Goal: Task Accomplishment & Management: Manage account settings

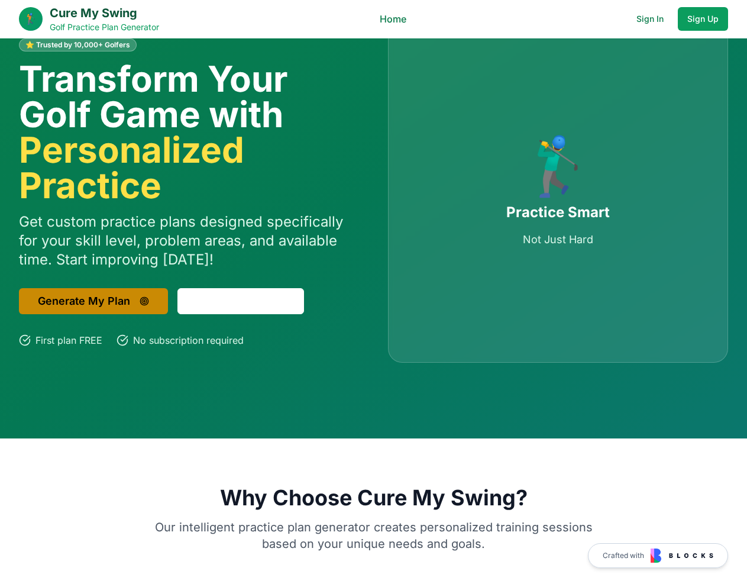
click at [119, 292] on button "Generate My Plan" at bounding box center [93, 301] width 149 height 26
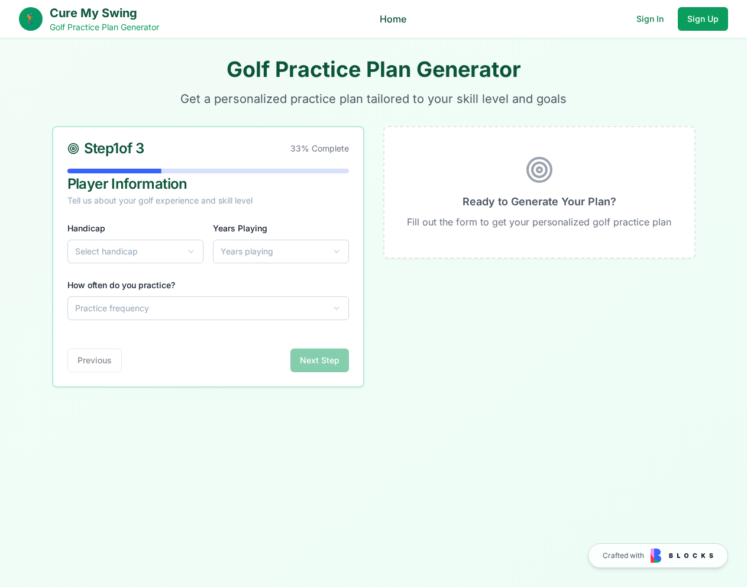
click at [400, 20] on link "Home" at bounding box center [393, 19] width 27 height 14
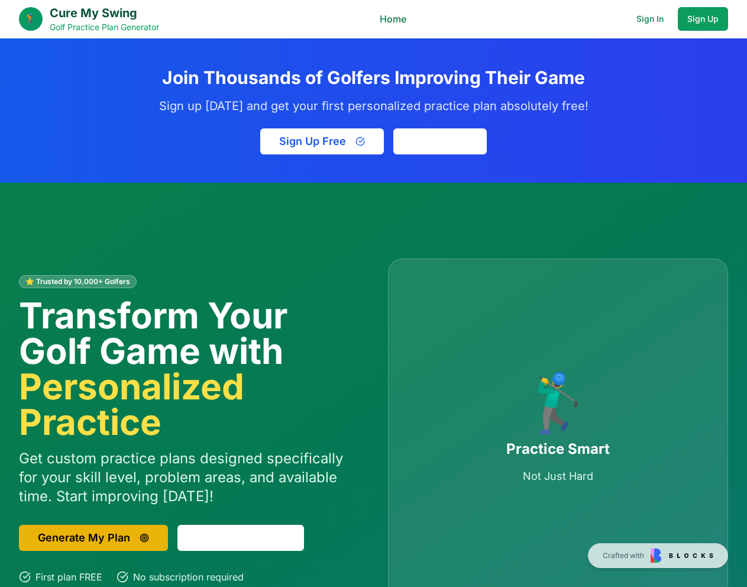
drag, startPoint x: 360, startPoint y: 216, endPoint x: 341, endPoint y: 206, distance: 20.9
click at [359, 215] on div "⭐ Trusted by 10,000+ Golfers Transform Your Golf Game with Personalized Practic…" at bounding box center [373, 429] width 747 height 492
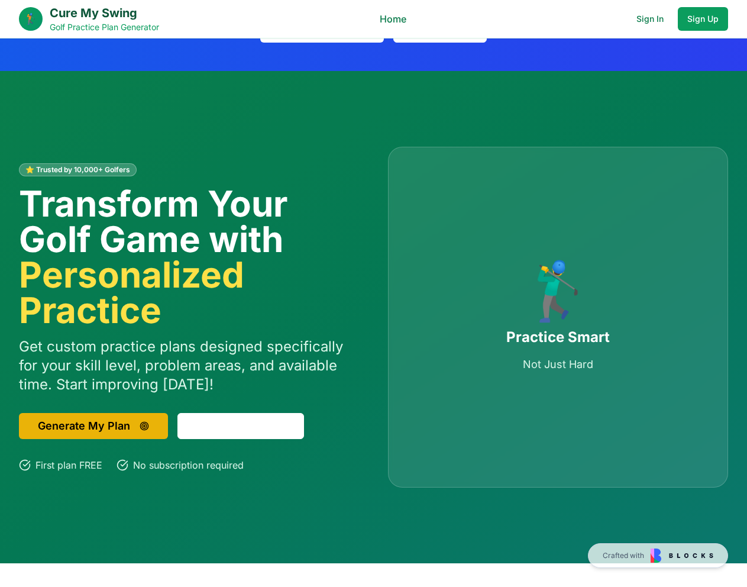
scroll to position [237, 0]
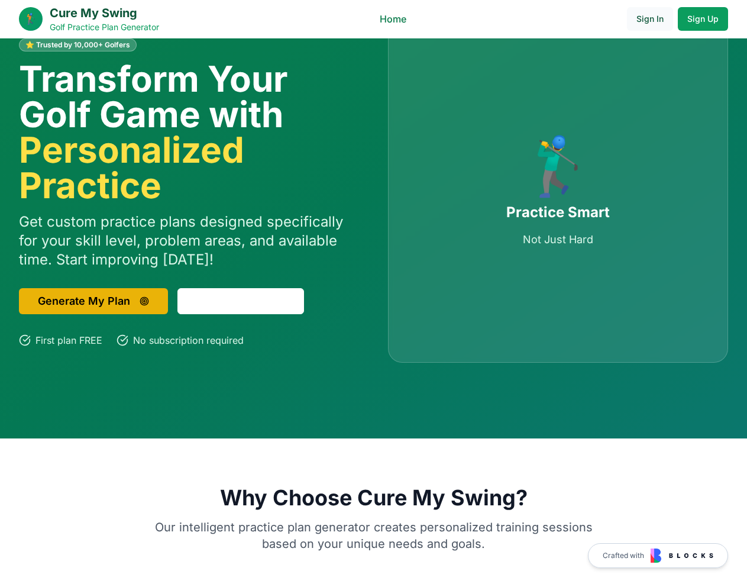
click at [646, 21] on button "Sign In" at bounding box center [650, 19] width 46 height 24
click at [655, 15] on button "Sign In" at bounding box center [650, 19] width 46 height 24
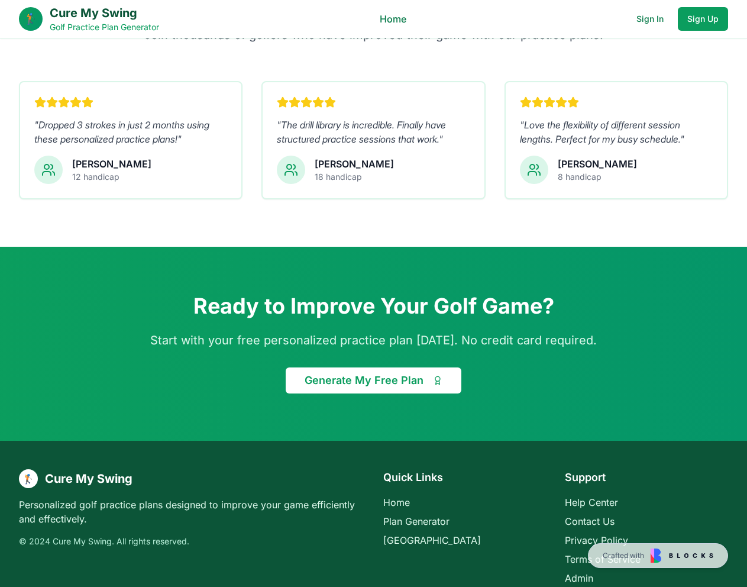
scroll to position [1529, 0]
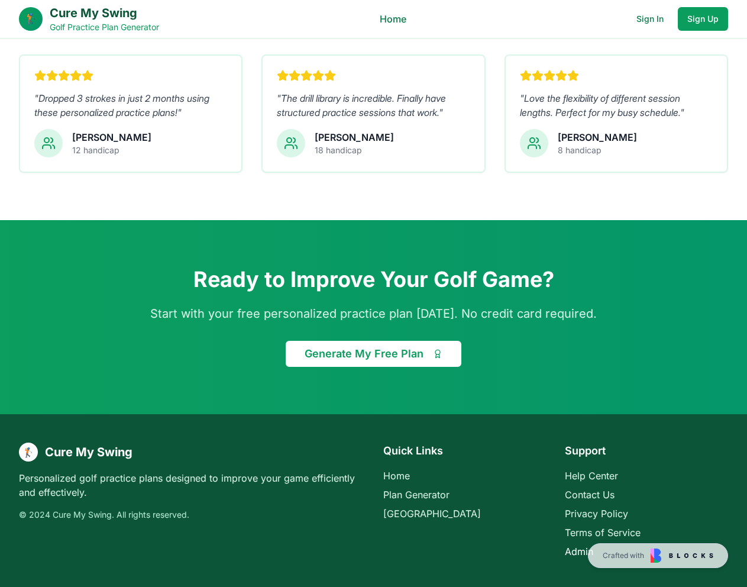
click at [572, 556] on li "Admin" at bounding box center [646, 551] width 163 height 14
click at [570, 553] on link "Admin" at bounding box center [579, 552] width 28 height 12
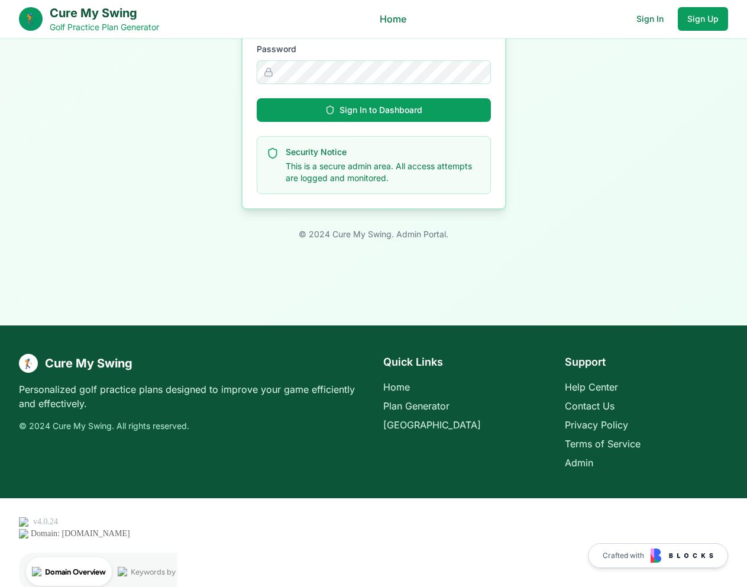
scroll to position [211, 0]
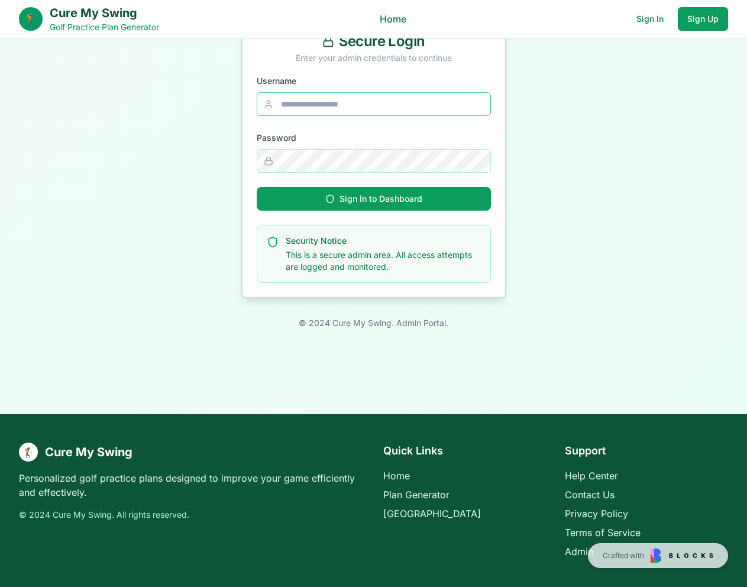
click at [344, 101] on input "Username" at bounding box center [374, 104] width 234 height 24
type input "********"
click at [348, 196] on div "Sign In to Dashboard" at bounding box center [373, 199] width 97 height 12
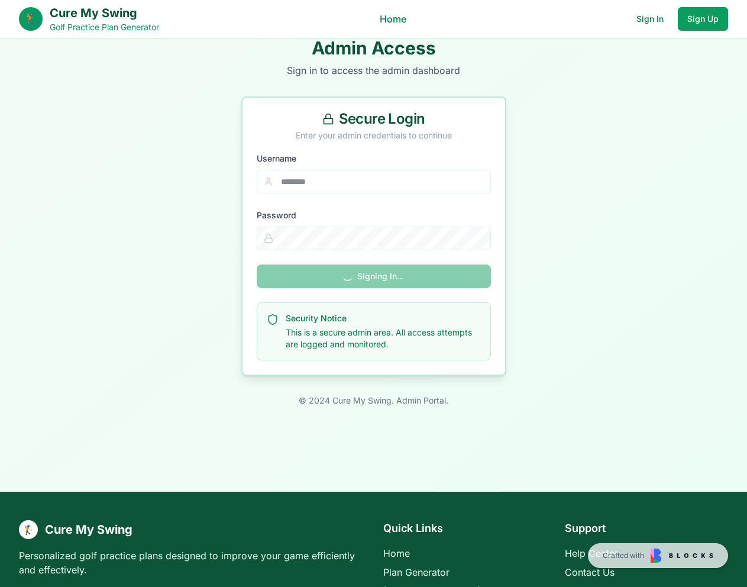
scroll to position [0, 0]
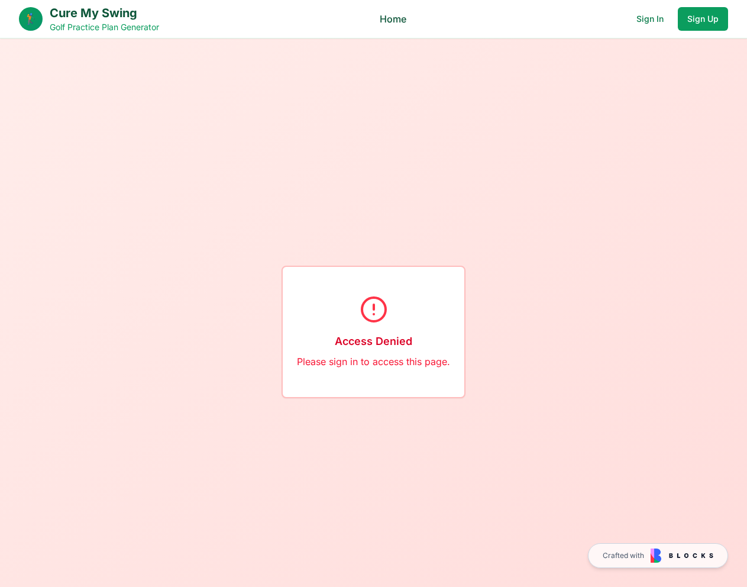
click at [397, 18] on link "Home" at bounding box center [393, 19] width 27 height 14
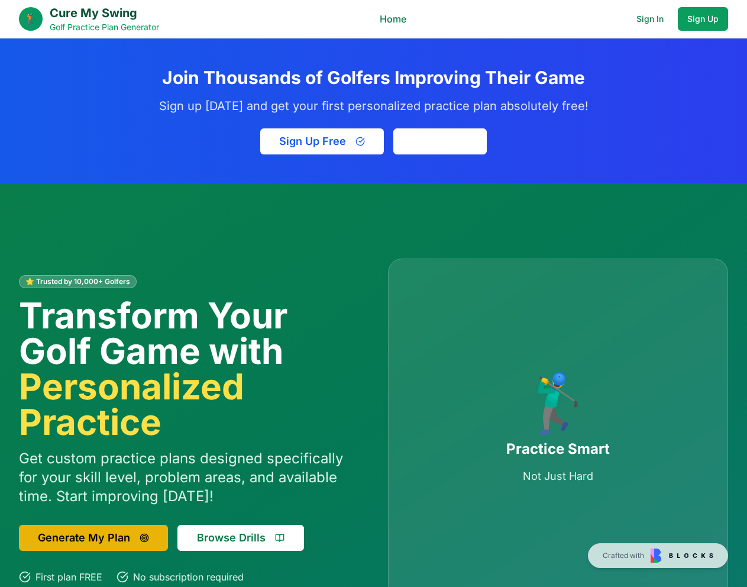
click at [414, 204] on div "⭐ Trusted by 10,000+ Golfers Transform Your Golf Game with Personalized Practic…" at bounding box center [373, 429] width 747 height 492
click at [353, 144] on button "Sign Up Free" at bounding box center [322, 141] width 124 height 26
click at [345, 143] on button "Sign Up Free" at bounding box center [322, 141] width 124 height 26
click at [644, 22] on button "Sign In" at bounding box center [650, 19] width 46 height 24
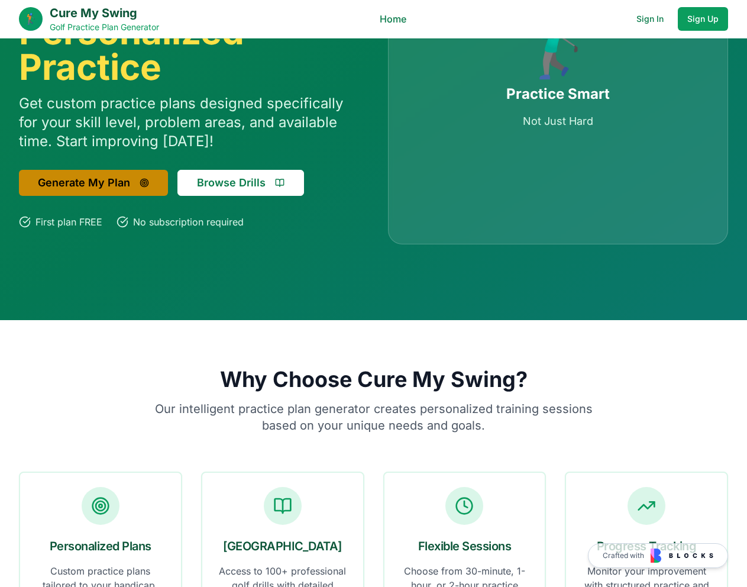
click at [96, 172] on button "Generate My Plan" at bounding box center [93, 183] width 149 height 26
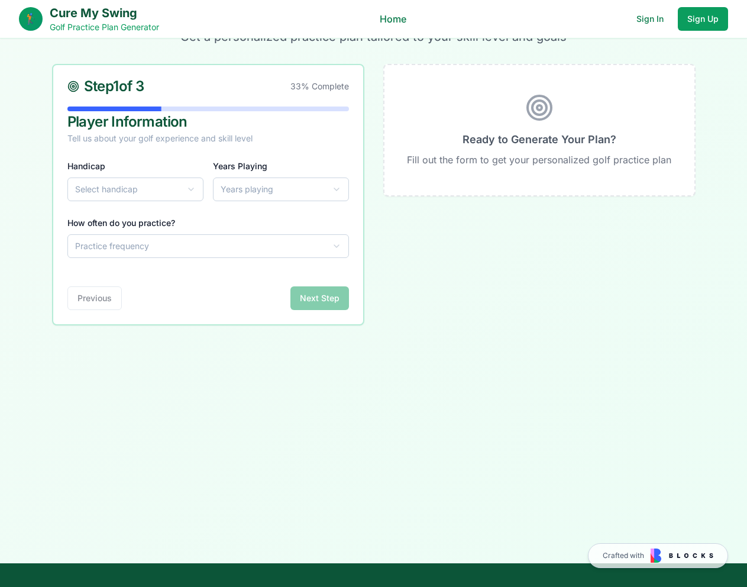
scroll to position [211, 0]
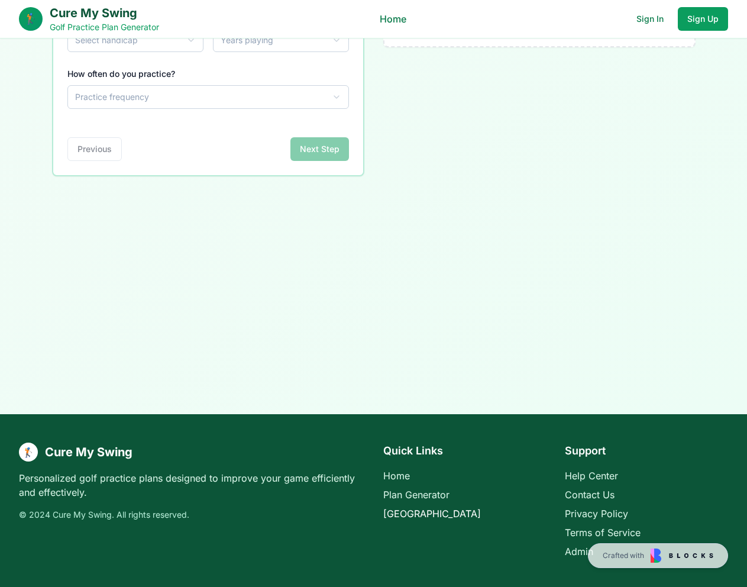
click at [404, 514] on link "[GEOGRAPHIC_DATA]" at bounding box center [432, 514] width 98 height 12
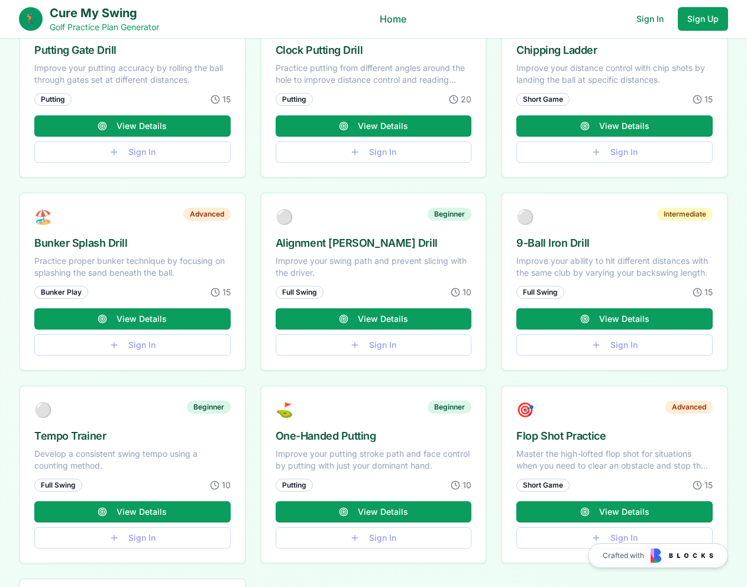
scroll to position [473, 0]
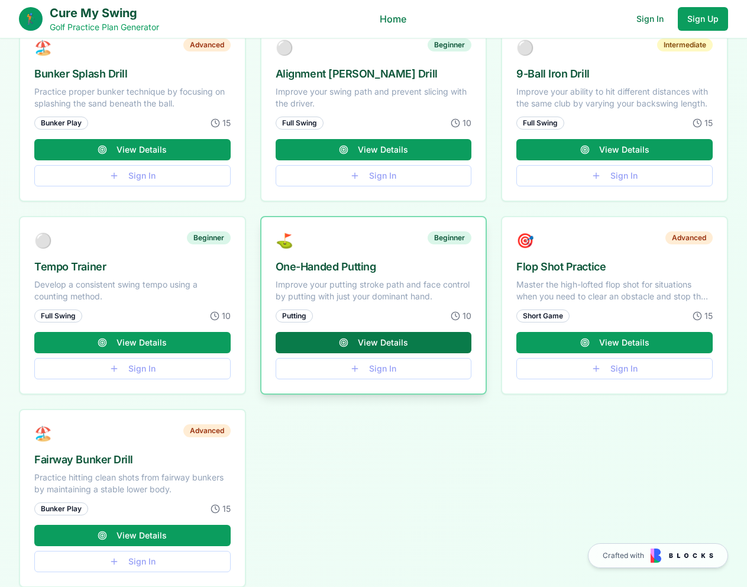
click at [366, 338] on button "View Details" at bounding box center [374, 342] width 196 height 21
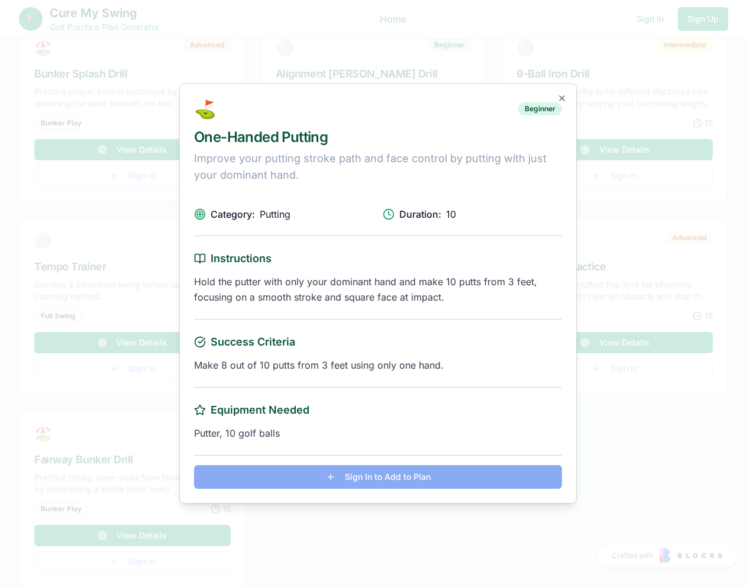
click at [617, 240] on div at bounding box center [378, 293] width 756 height 587
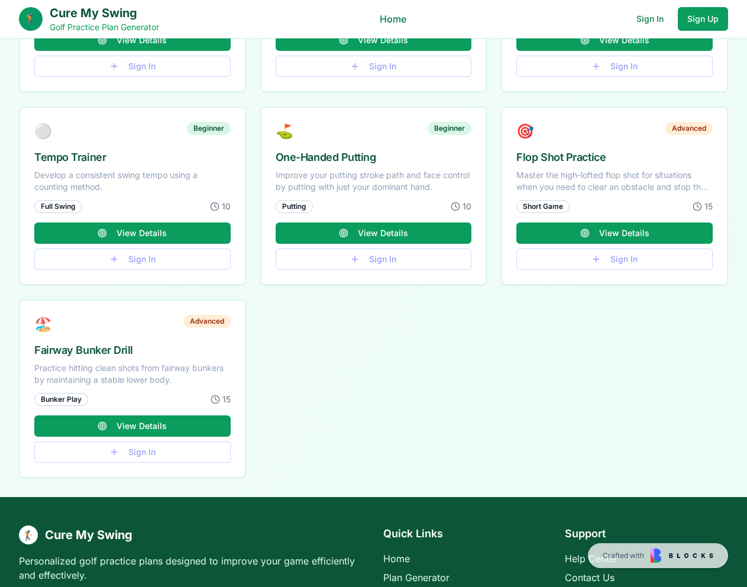
scroll to position [666, 0]
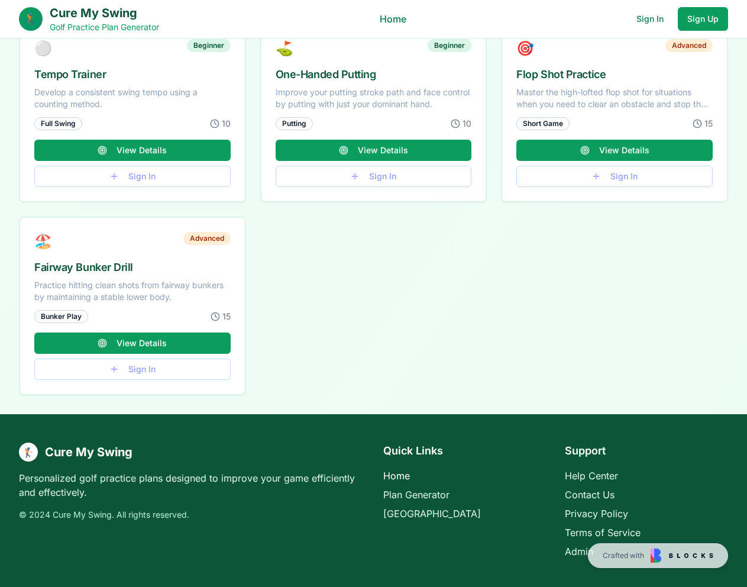
click at [397, 478] on link "Home" at bounding box center [396, 476] width 27 height 12
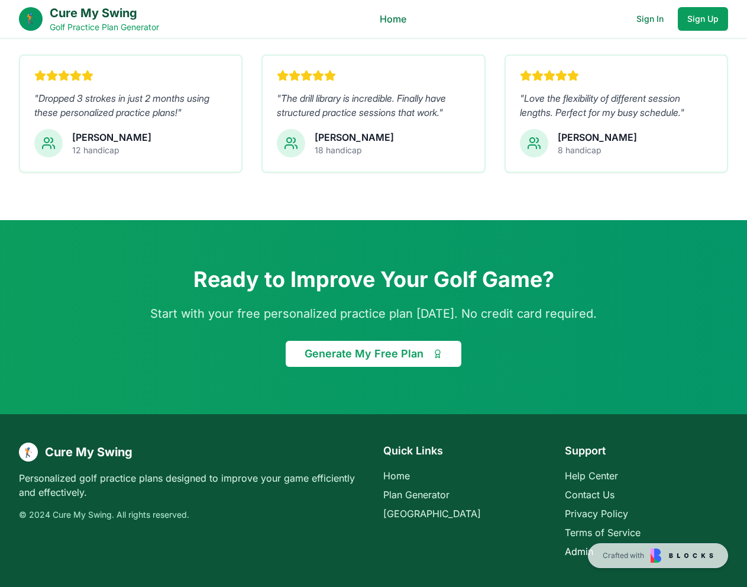
click at [579, 550] on link "Admin" at bounding box center [579, 552] width 28 height 12
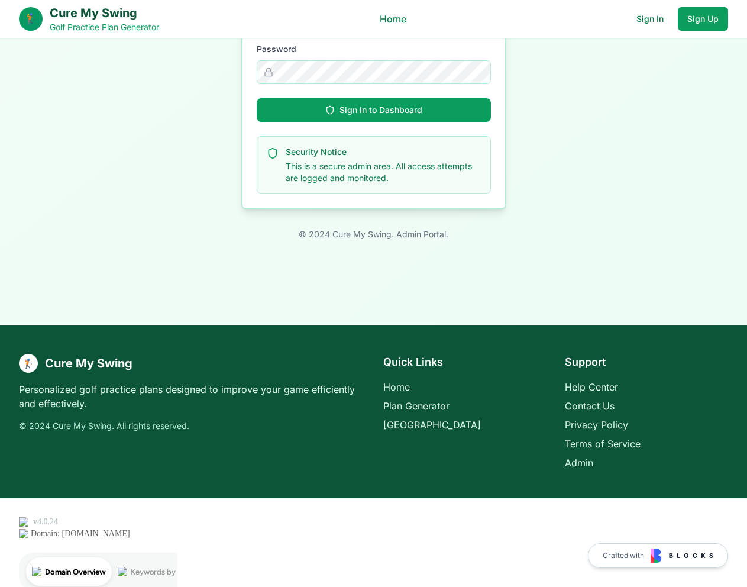
scroll to position [211, 0]
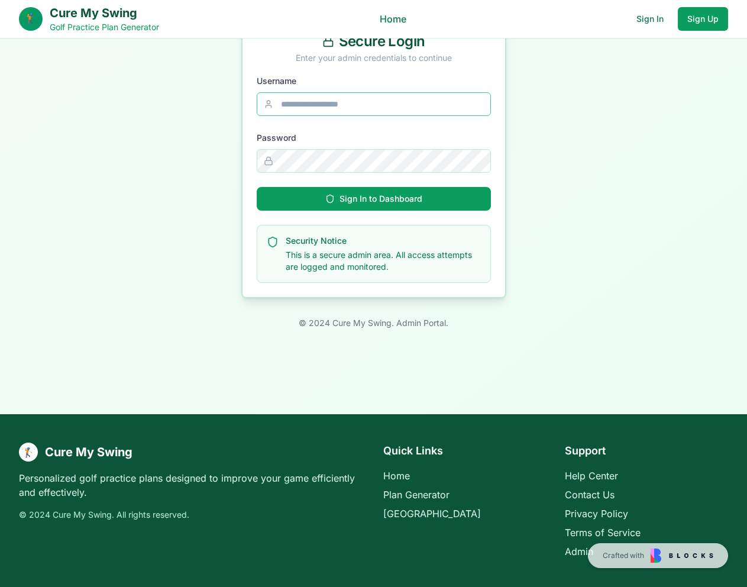
click at [362, 93] on input "Username" at bounding box center [374, 104] width 234 height 24
type input "********"
click at [344, 206] on button "Sign In to Dashboard" at bounding box center [374, 199] width 234 height 24
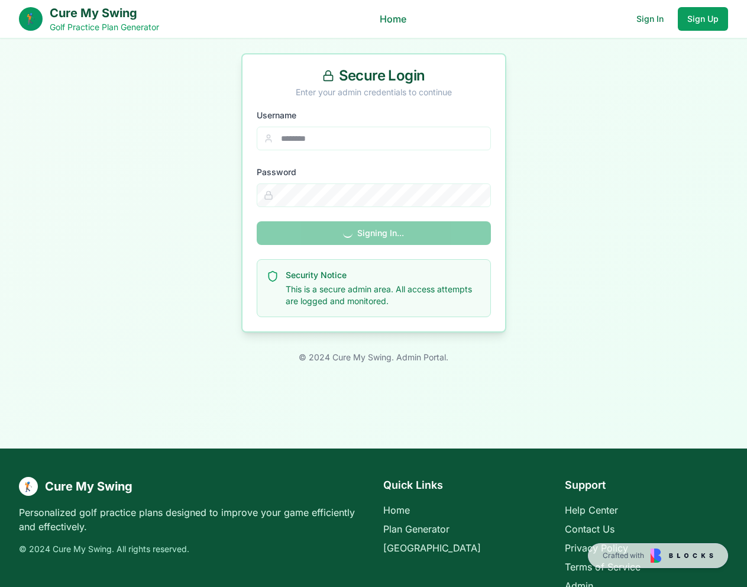
scroll to position [93, 0]
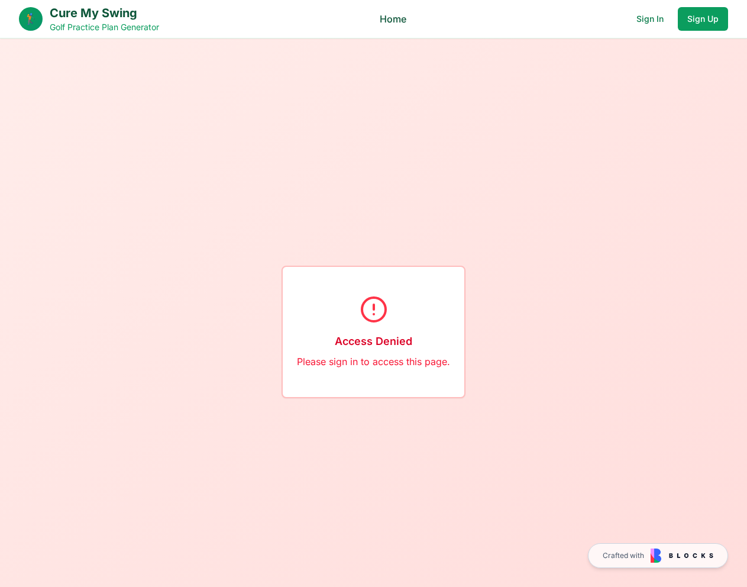
click at [389, 18] on link "Home" at bounding box center [393, 19] width 27 height 14
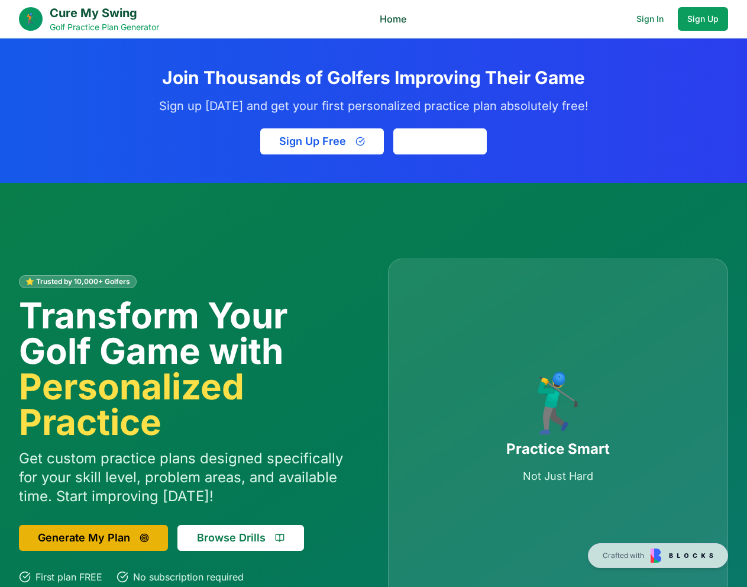
click at [389, 18] on link "Home" at bounding box center [393, 19] width 27 height 14
click at [439, 141] on button "Sign In" at bounding box center [441, 141] width 94 height 26
click at [663, 15] on button "Sign In" at bounding box center [650, 19] width 46 height 24
click at [707, 18] on button "Sign Up" at bounding box center [703, 19] width 50 height 24
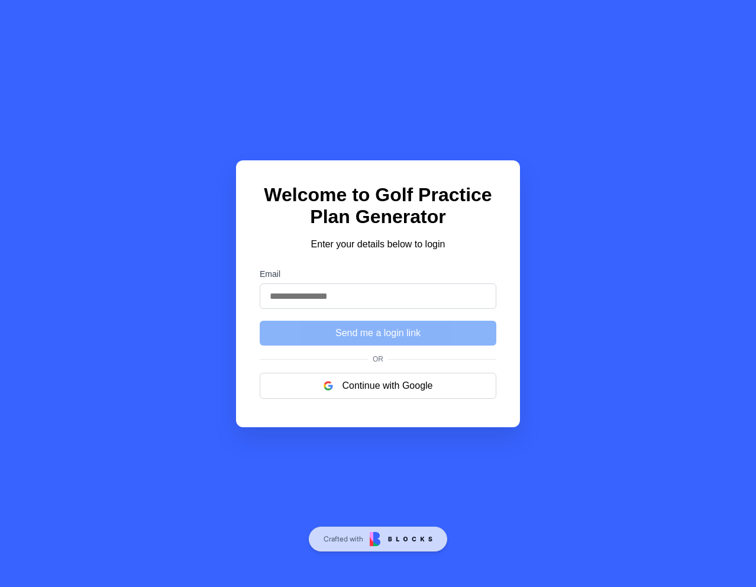
click at [336, 298] on input "Email" at bounding box center [378, 295] width 237 height 25
type input "**********"
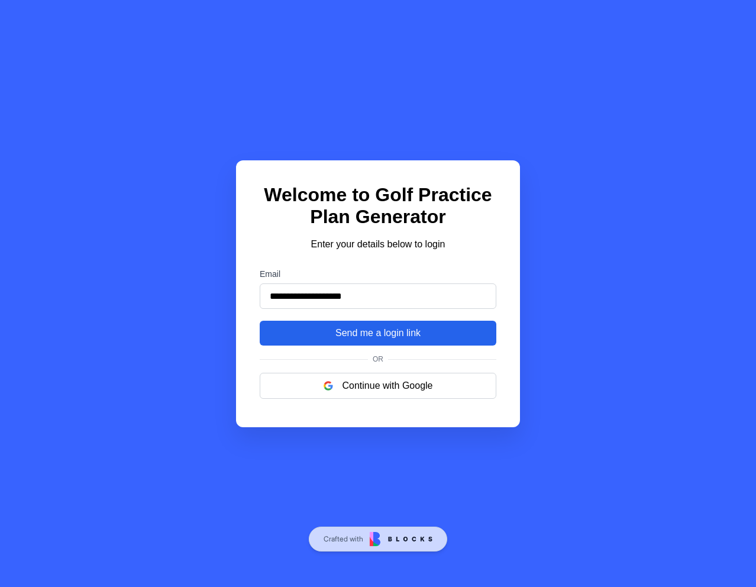
click at [348, 340] on button "Send me a login link" at bounding box center [378, 333] width 237 height 25
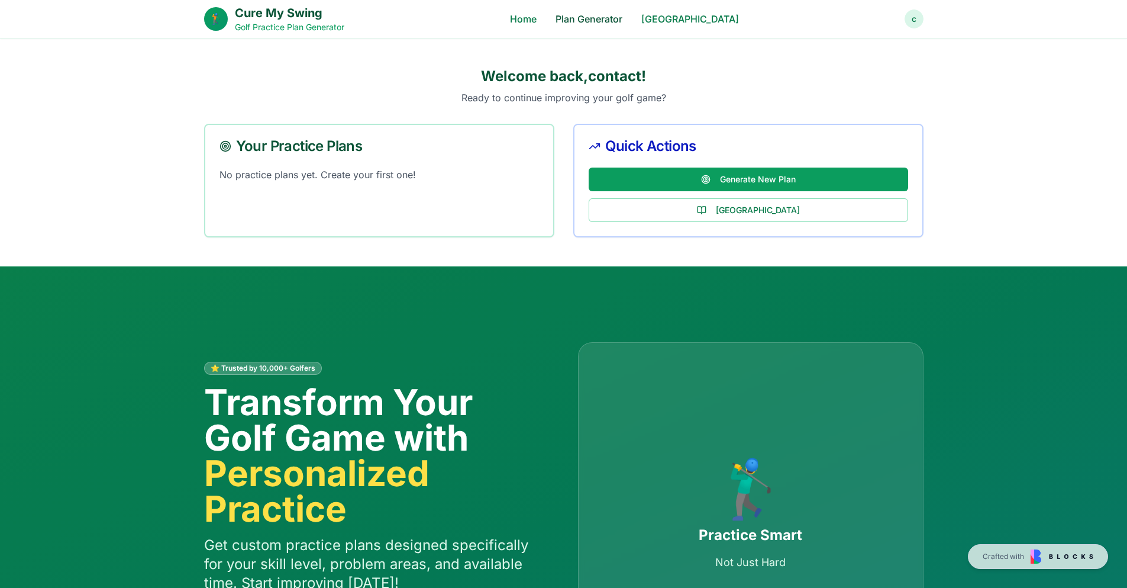
click at [599, 24] on link "Plan Generator" at bounding box center [589, 19] width 67 height 14
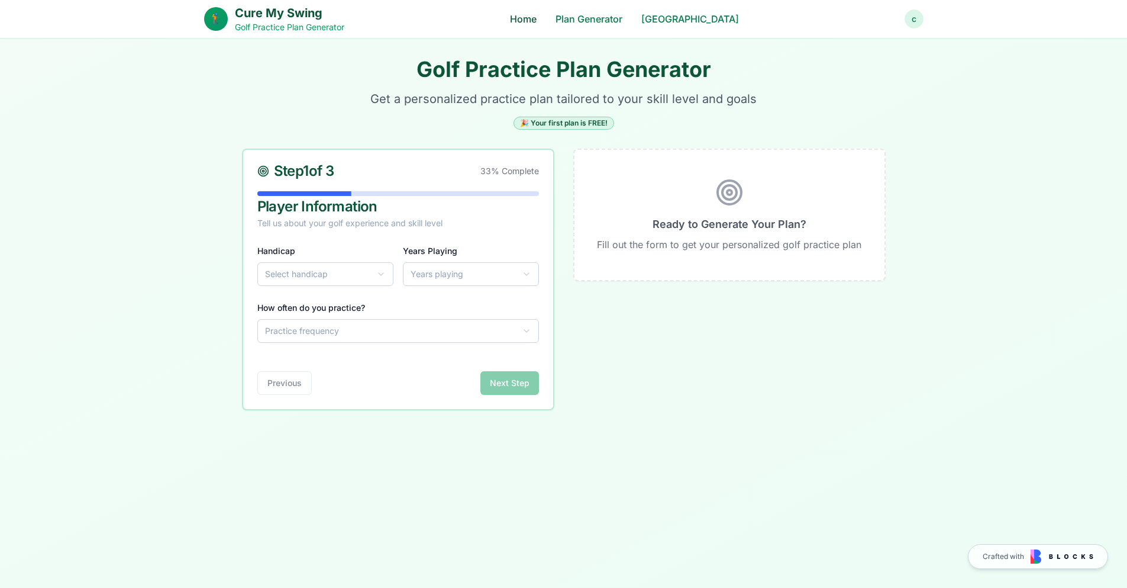
click at [537, 21] on link "Home" at bounding box center [523, 19] width 27 height 14
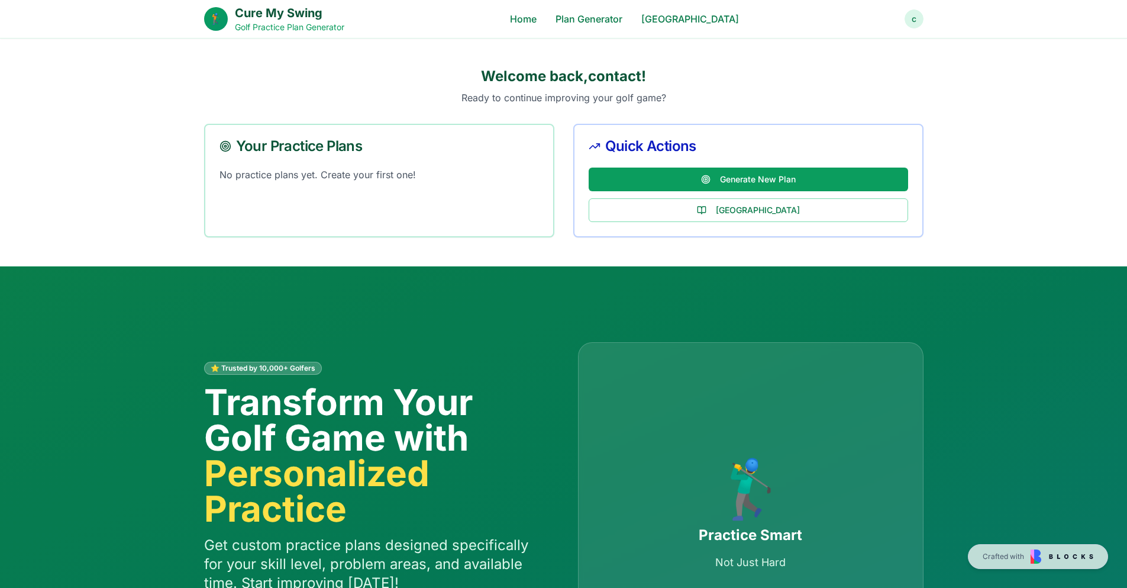
click at [523, 315] on div "⭐ Trusted by 10,000+ Golfers Transform Your Golf Game with Personalized Practic…" at bounding box center [564, 514] width 758 height 497
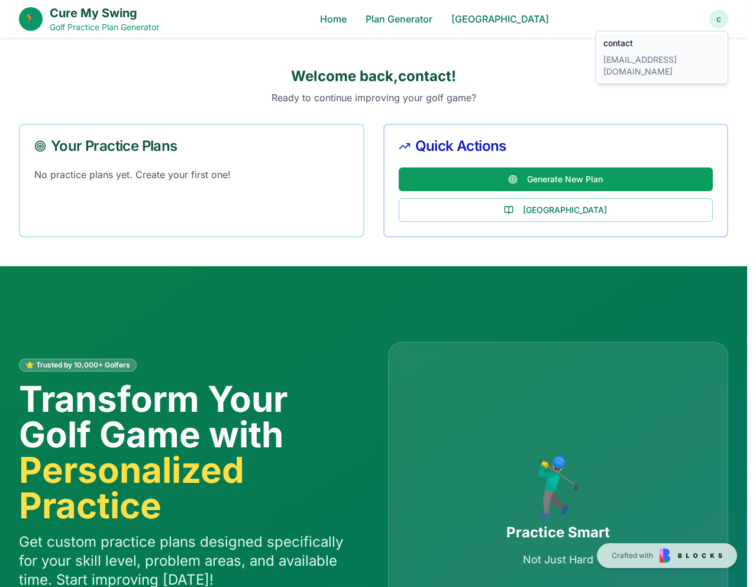
click at [642, 50] on div "contact [EMAIL_ADDRESS][DOMAIN_NAME]" at bounding box center [662, 57] width 127 height 47
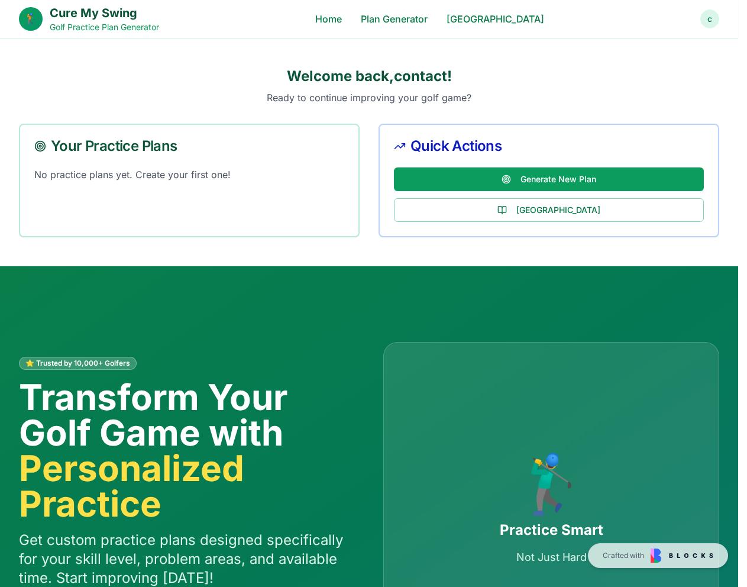
click at [553, 69] on h2 "Welcome back, contact !" at bounding box center [369, 76] width 701 height 19
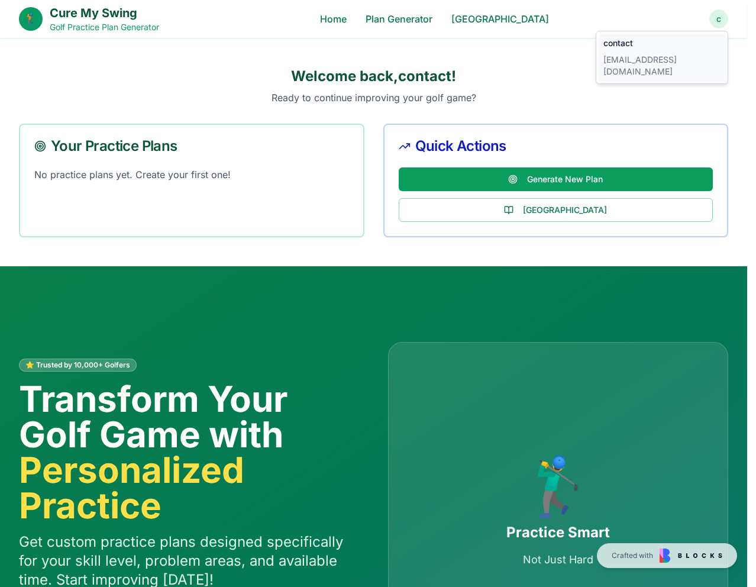
drag, startPoint x: 643, startPoint y: 56, endPoint x: 558, endPoint y: 78, distance: 87.3
click at [641, 56] on div "[EMAIL_ADDRESS][DOMAIN_NAME]" at bounding box center [662, 66] width 117 height 24
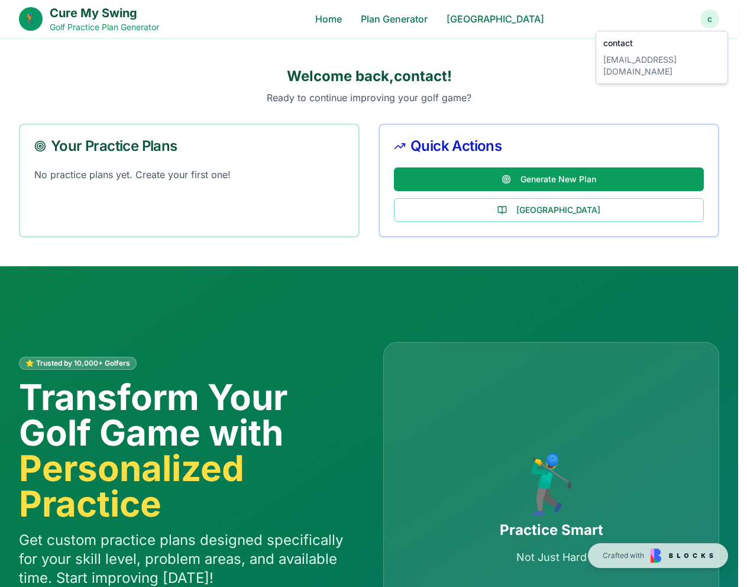
click at [527, 89] on div "Welcome back, contact ! Ready to continue improving your golf game?" at bounding box center [369, 86] width 701 height 38
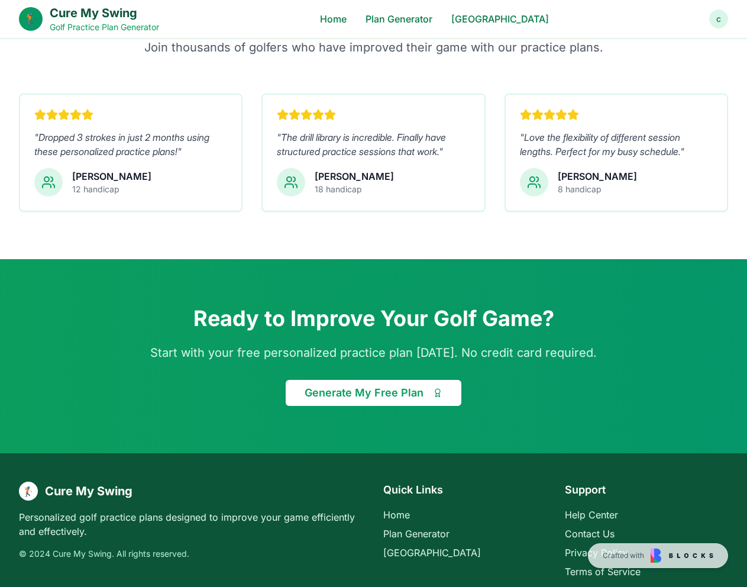
scroll to position [1612, 0]
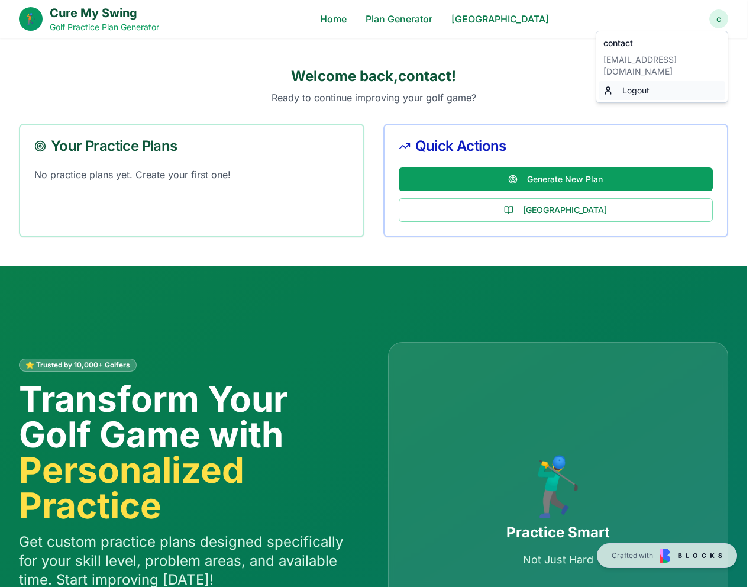
click at [659, 82] on div "Logout" at bounding box center [662, 90] width 127 height 19
